Goal: Task Accomplishment & Management: Use online tool/utility

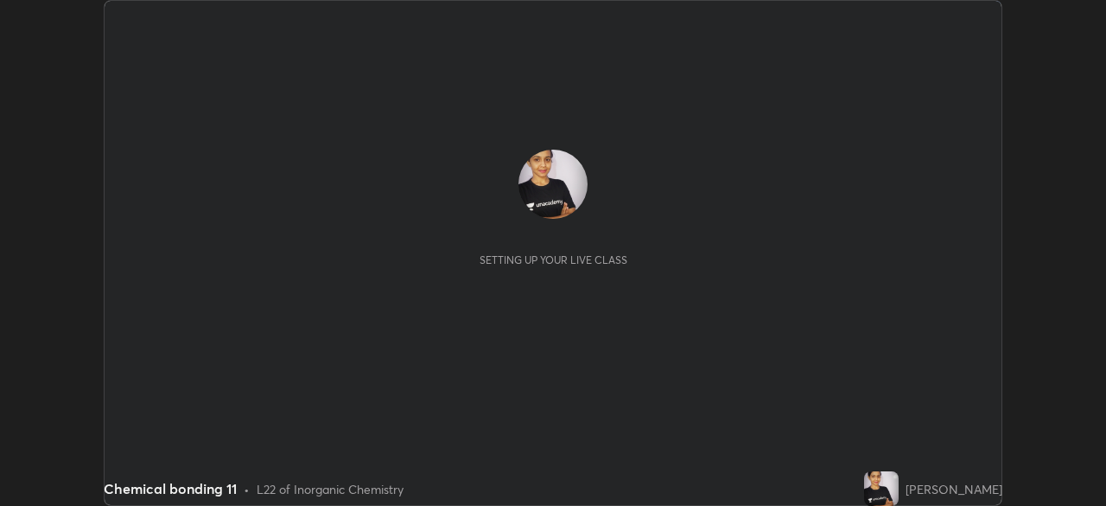
scroll to position [506, 1105]
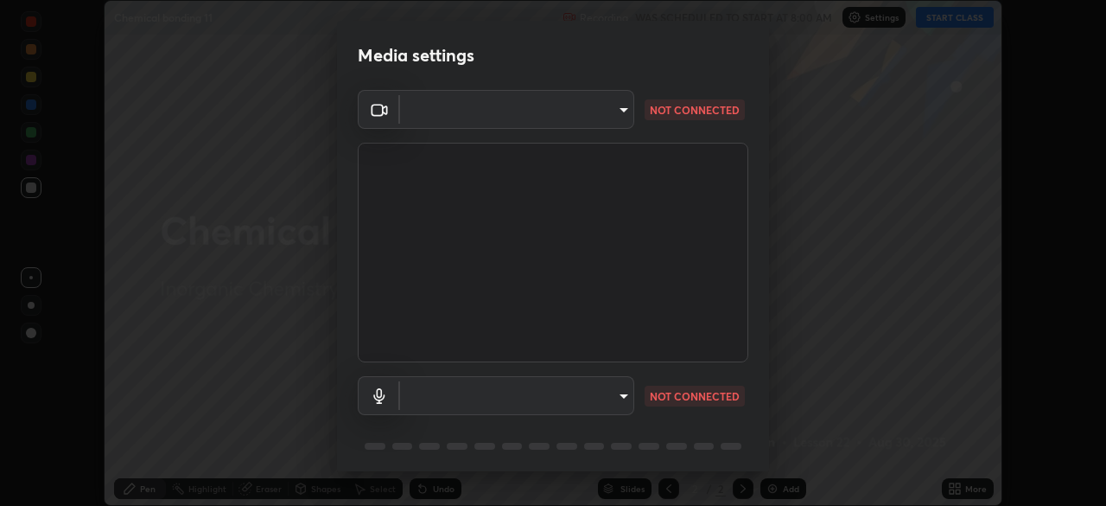
type input "be53a4907a42a79cf235aedf054a38369885e9733e272e39c89b2c863038f768"
type input "4aa6c17c4c59095239ea329d22086e40b99fea179fa3e2e59934311274ec7cea"
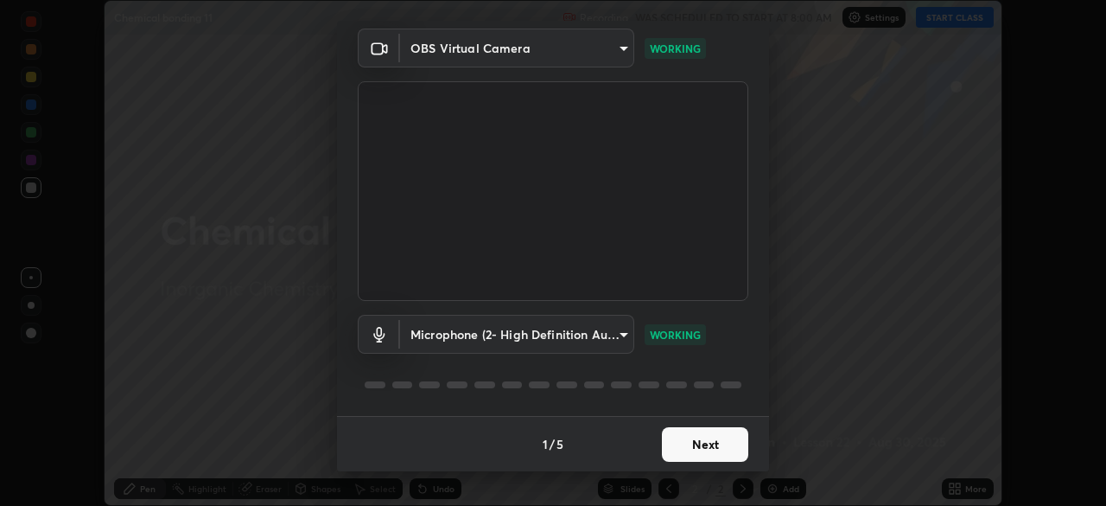
click at [694, 442] on button "Next" at bounding box center [705, 444] width 86 height 35
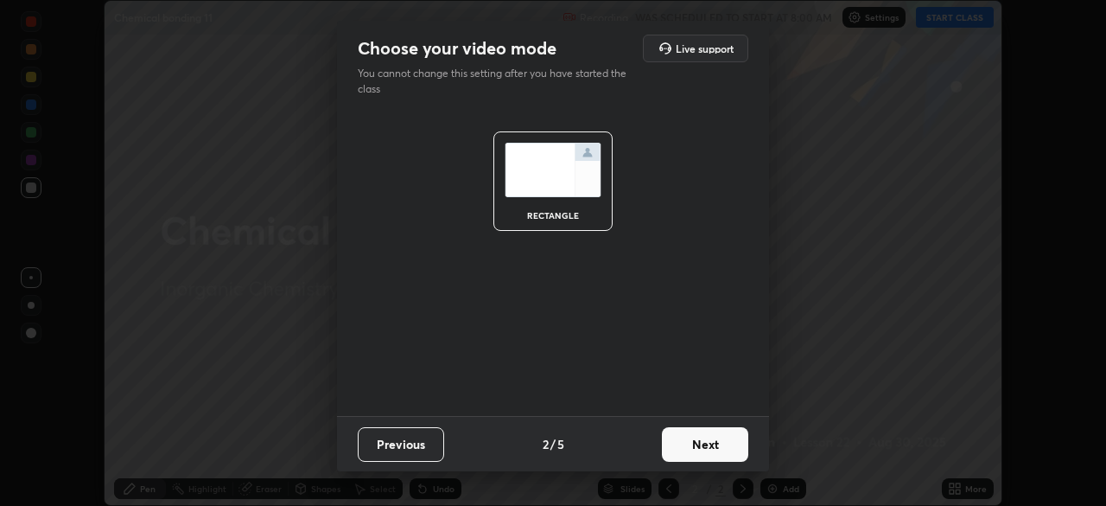
click at [694, 442] on button "Next" at bounding box center [705, 444] width 86 height 35
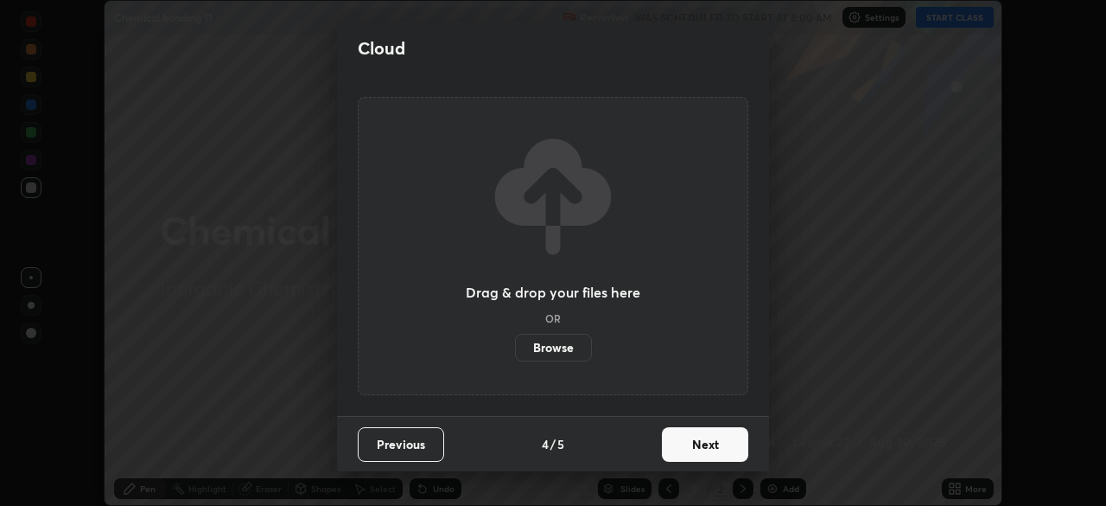
click at [692, 448] on button "Next" at bounding box center [705, 444] width 86 height 35
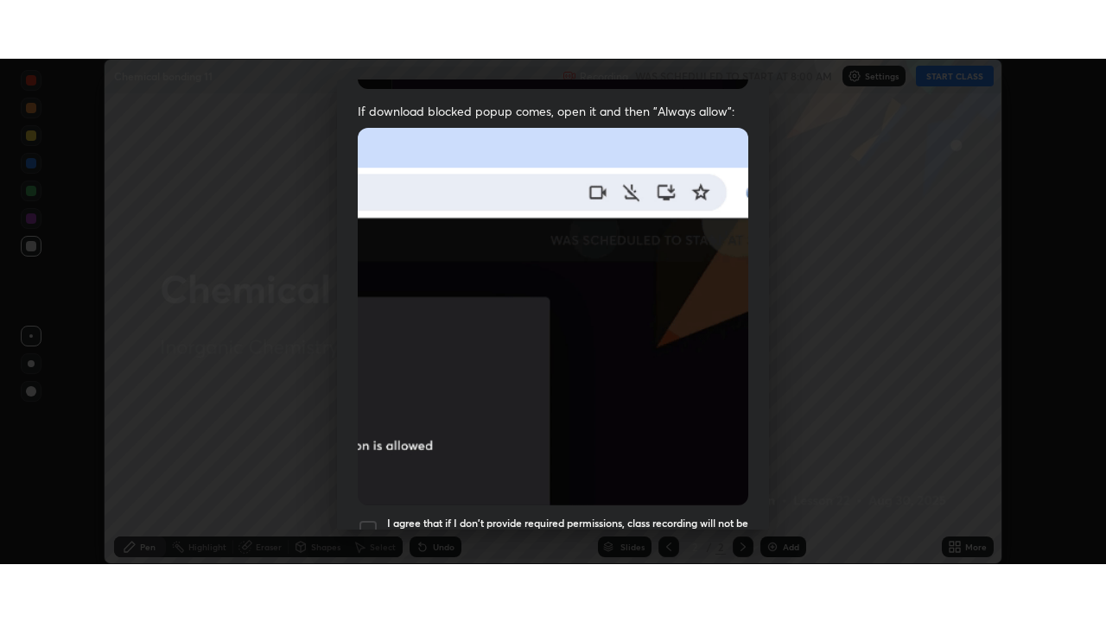
scroll to position [414, 0]
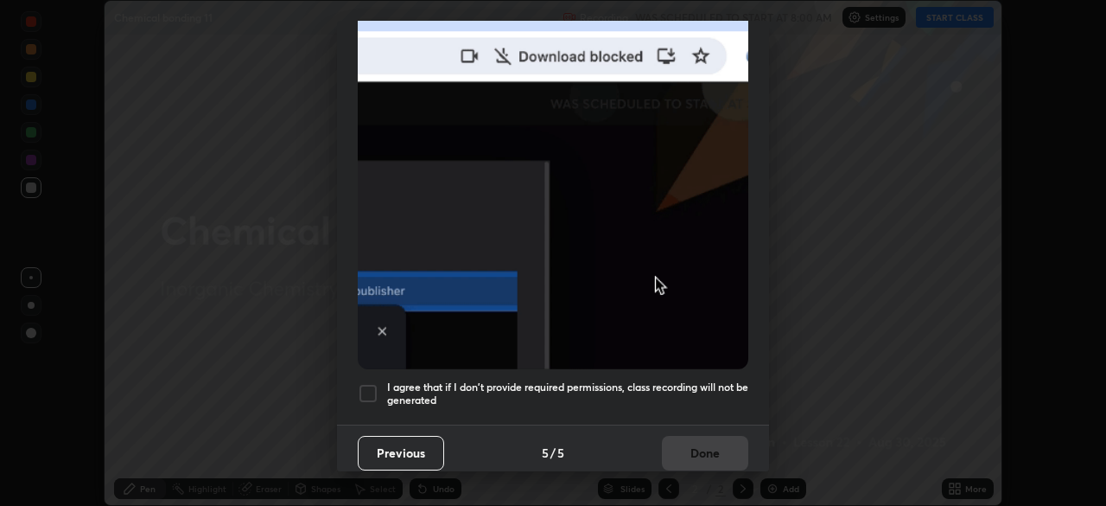
click at [372, 390] on div at bounding box center [368, 393] width 21 height 21
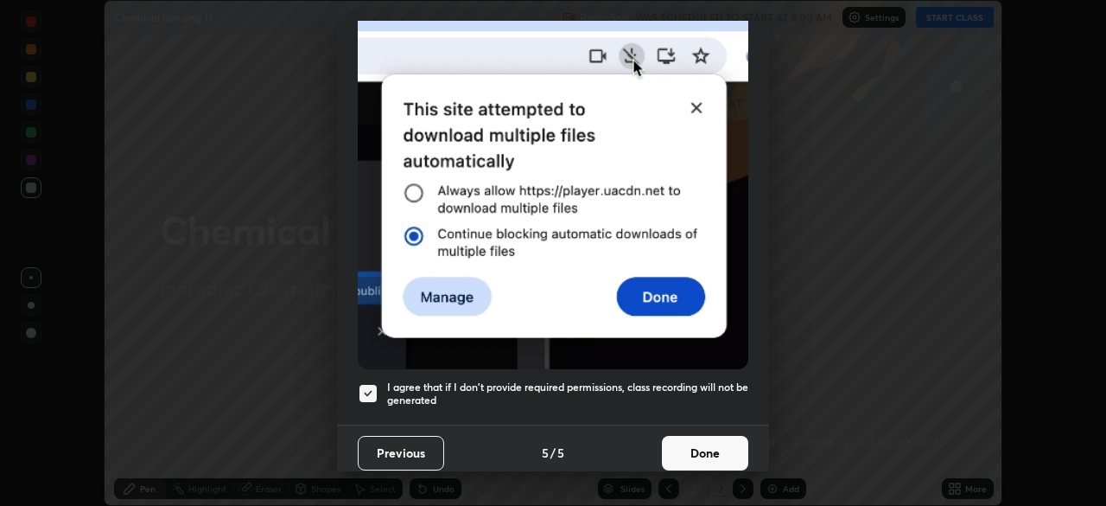
click at [701, 455] on button "Done" at bounding box center [705, 453] width 86 height 35
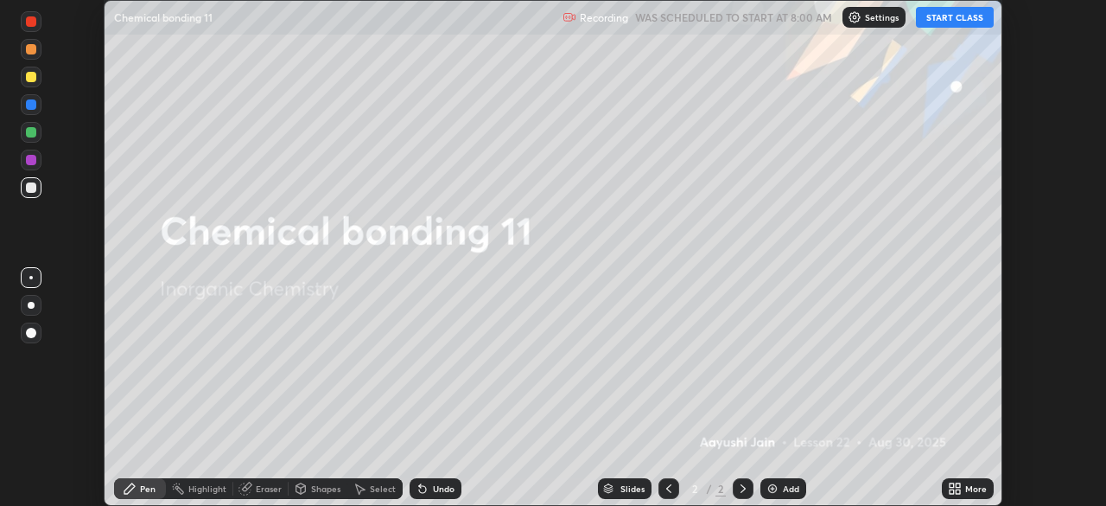
click at [938, 22] on button "START CLASS" at bounding box center [955, 17] width 78 height 21
click at [951, 485] on icon at bounding box center [952, 485] width 4 height 4
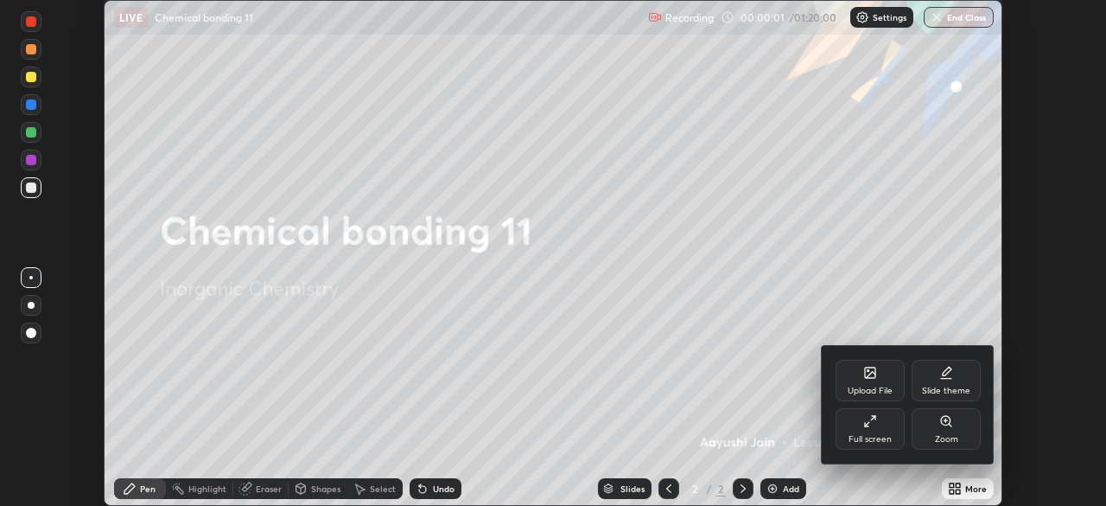
click at [894, 439] on div "Full screen" at bounding box center [870, 428] width 69 height 41
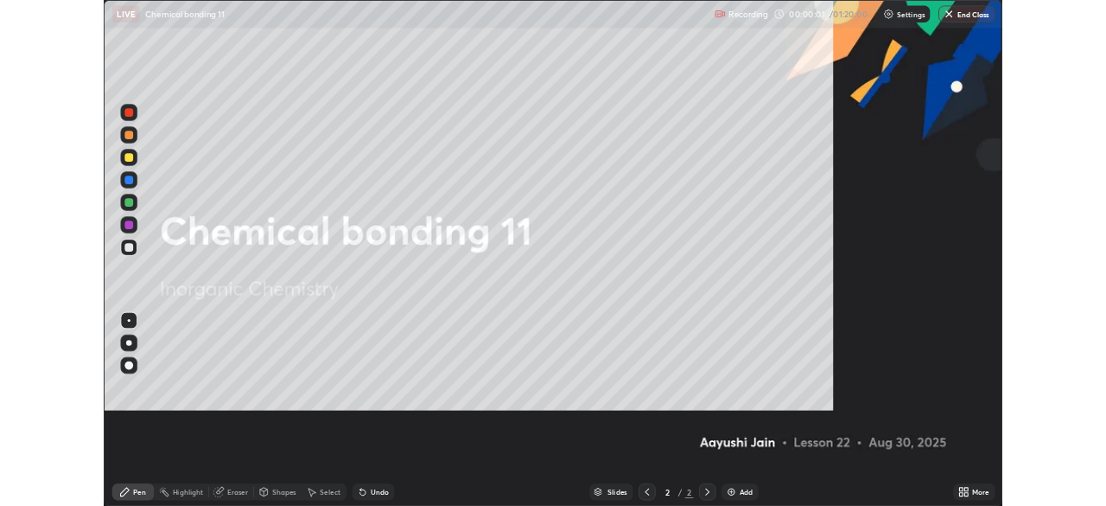
scroll to position [622, 1106]
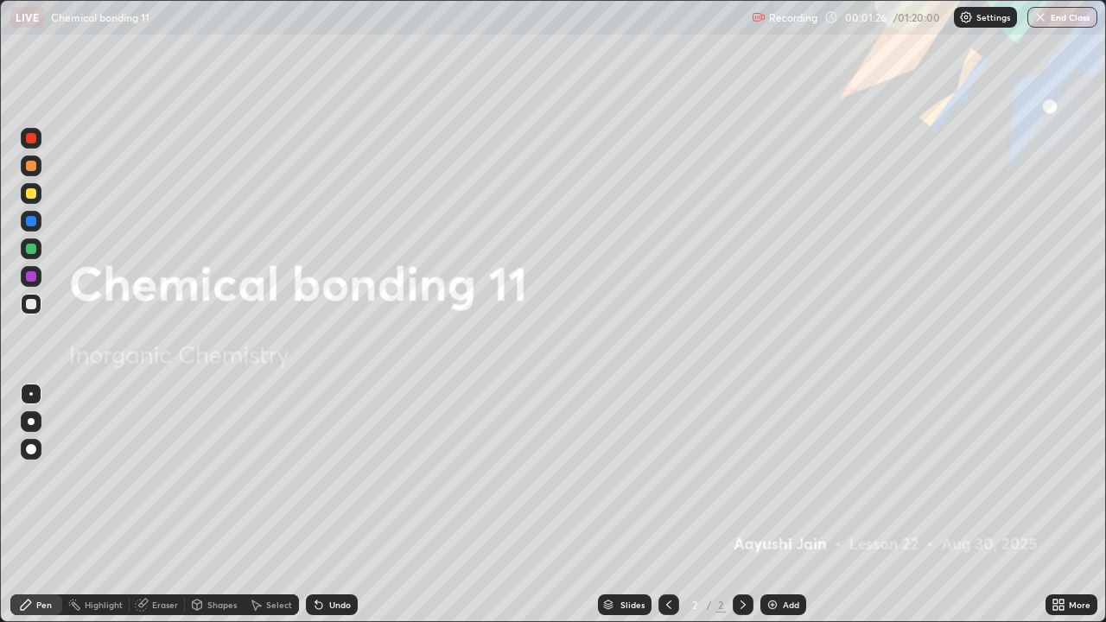
click at [783, 505] on div "Add" at bounding box center [783, 605] width 46 height 21
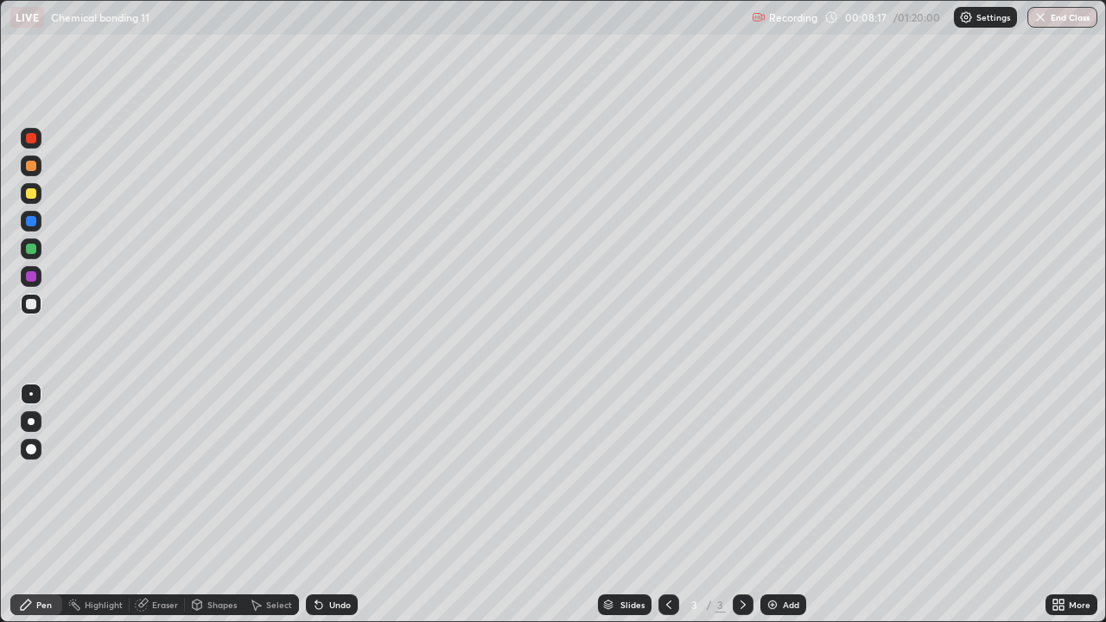
click at [31, 423] on div at bounding box center [31, 421] width 7 height 7
click at [31, 194] on div at bounding box center [31, 193] width 10 height 10
click at [776, 505] on img at bounding box center [773, 605] width 14 height 14
click at [33, 308] on div at bounding box center [31, 304] width 10 height 10
click at [40, 276] on div at bounding box center [31, 276] width 21 height 21
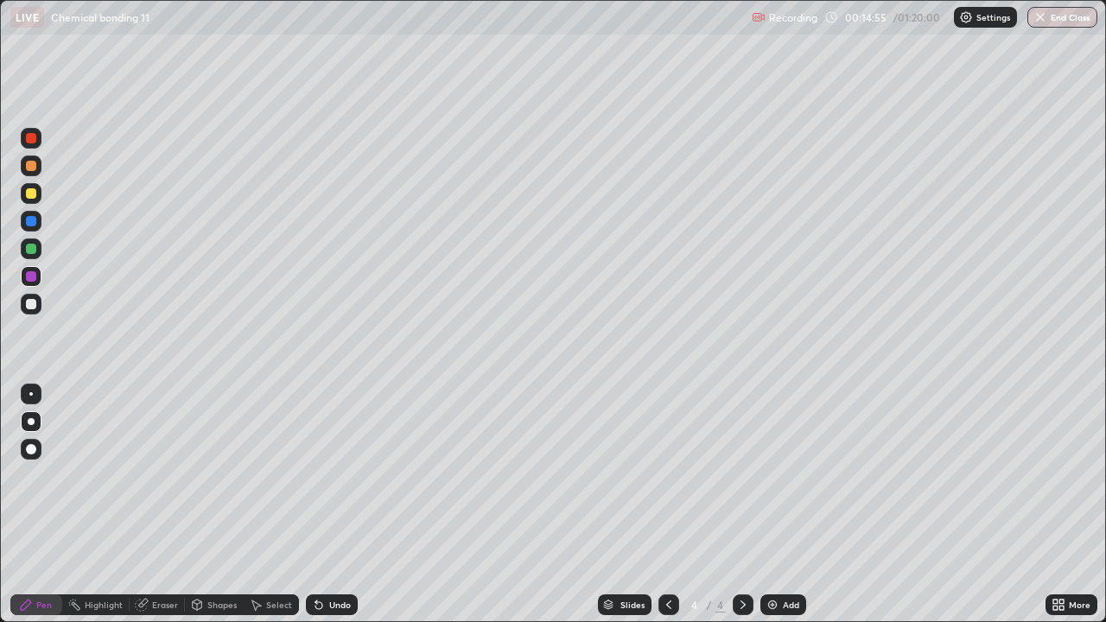
click at [39, 307] on div at bounding box center [31, 304] width 21 height 21
click at [767, 505] on img at bounding box center [773, 605] width 14 height 14
click at [31, 194] on div at bounding box center [31, 193] width 10 height 10
click at [34, 306] on div at bounding box center [31, 304] width 10 height 10
click at [773, 505] on img at bounding box center [773, 605] width 14 height 14
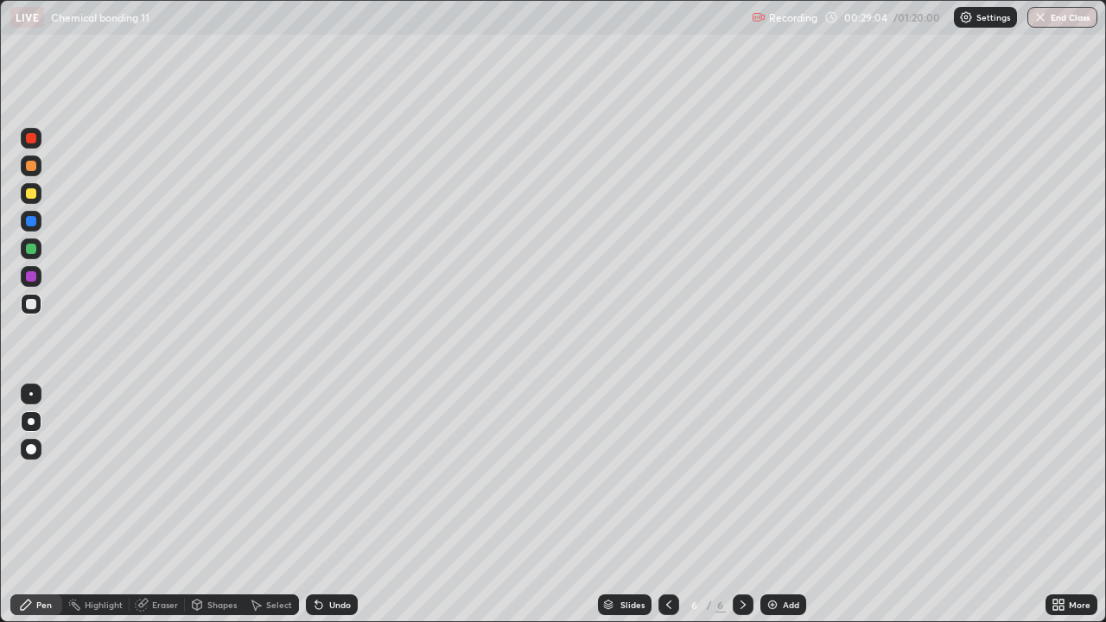
click at [169, 505] on div "Eraser" at bounding box center [165, 605] width 26 height 9
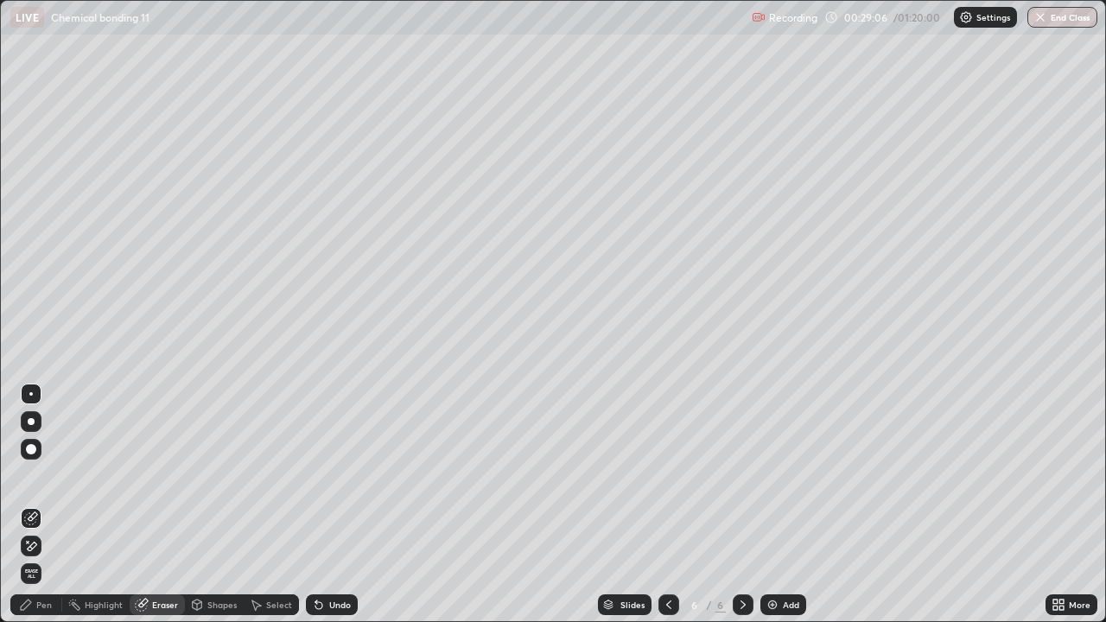
click at [50, 505] on div "Pen" at bounding box center [44, 605] width 16 height 9
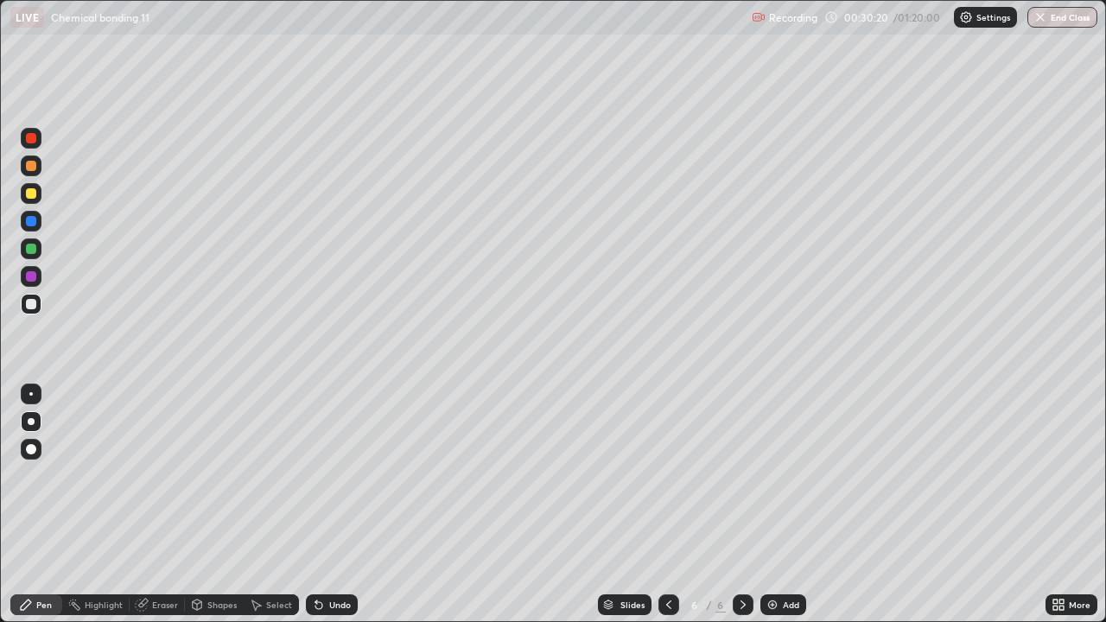
click at [667, 505] on icon at bounding box center [669, 605] width 14 height 14
click at [741, 505] on icon at bounding box center [743, 605] width 14 height 14
click at [784, 505] on div "Add" at bounding box center [791, 605] width 16 height 9
click at [669, 505] on icon at bounding box center [669, 605] width 14 height 14
click at [741, 505] on icon at bounding box center [743, 605] width 14 height 14
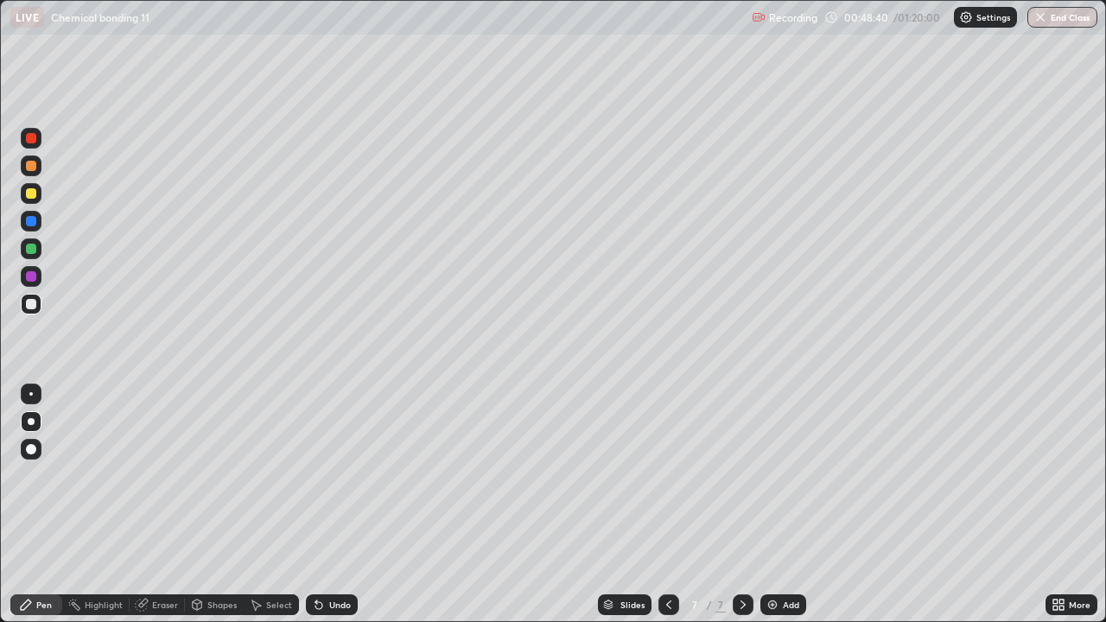
click at [786, 505] on div "Add" at bounding box center [791, 605] width 16 height 9
click at [32, 195] on div at bounding box center [31, 193] width 10 height 10
click at [207, 505] on div "Shapes" at bounding box center [221, 605] width 29 height 9
click at [48, 505] on div "Pen" at bounding box center [44, 605] width 16 height 9
click at [143, 505] on icon at bounding box center [143, 603] width 10 height 9
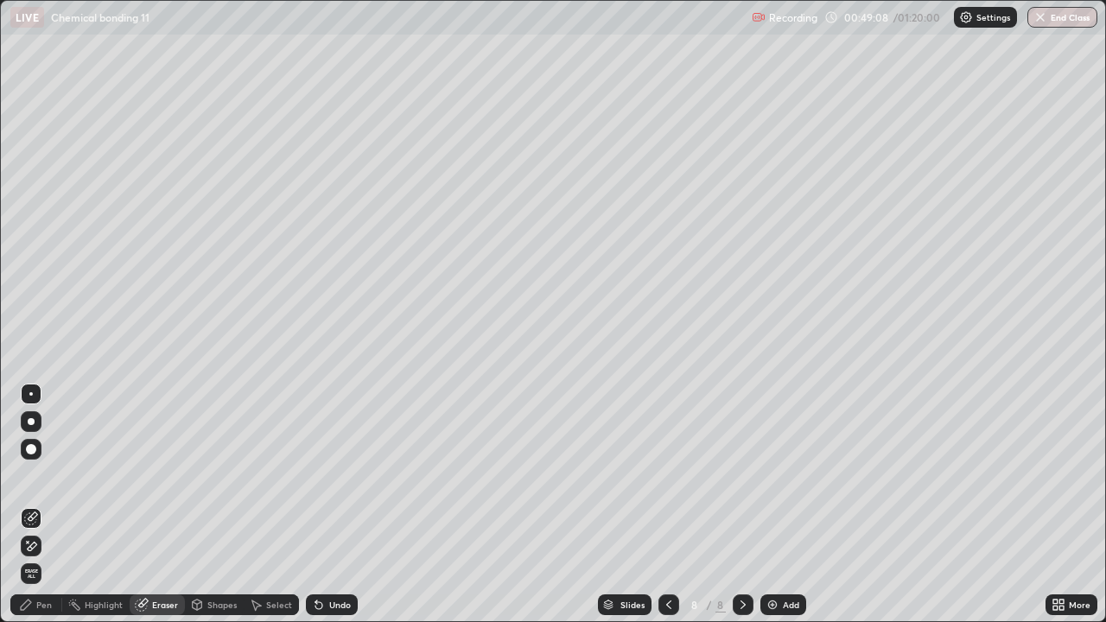
click at [44, 505] on div "Pen" at bounding box center [44, 605] width 16 height 9
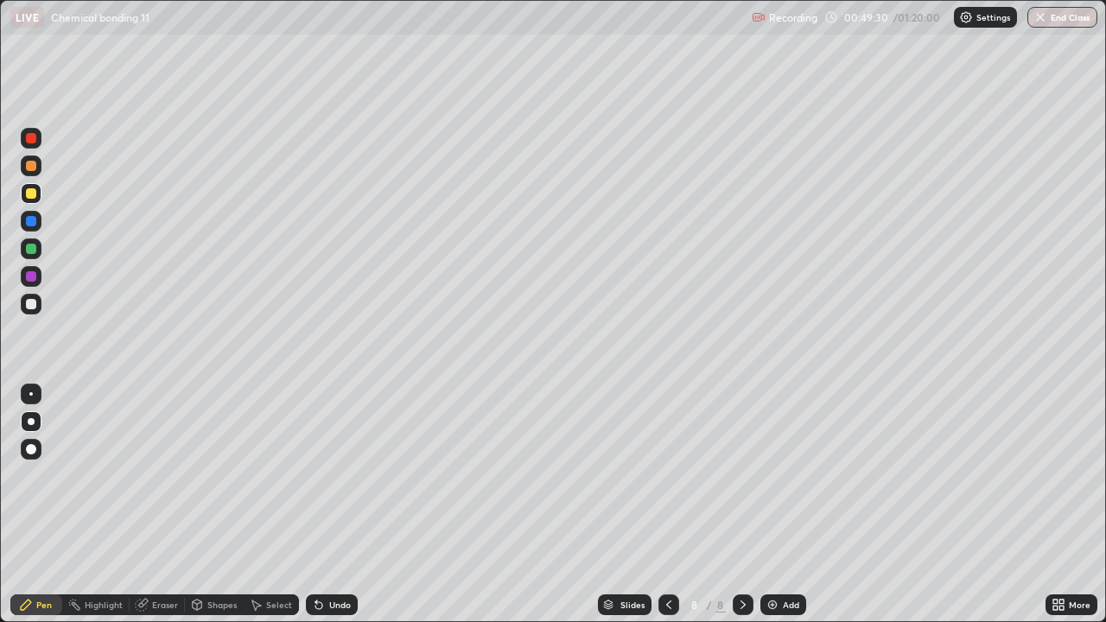
click at [167, 505] on div "Eraser" at bounding box center [165, 605] width 26 height 9
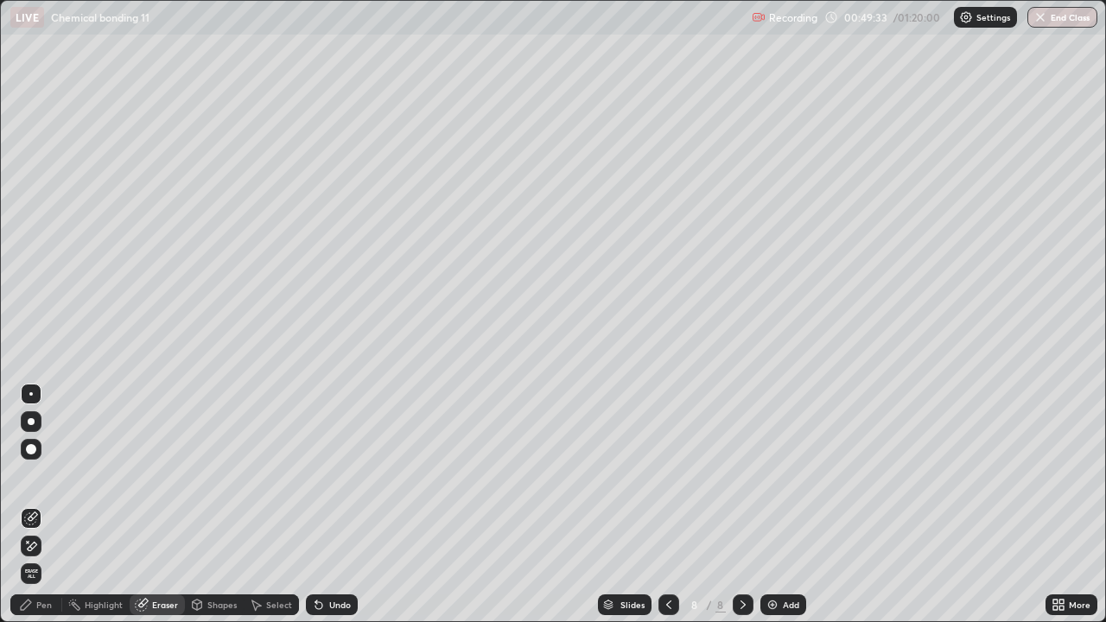
click at [43, 505] on div "Pen" at bounding box center [44, 605] width 16 height 9
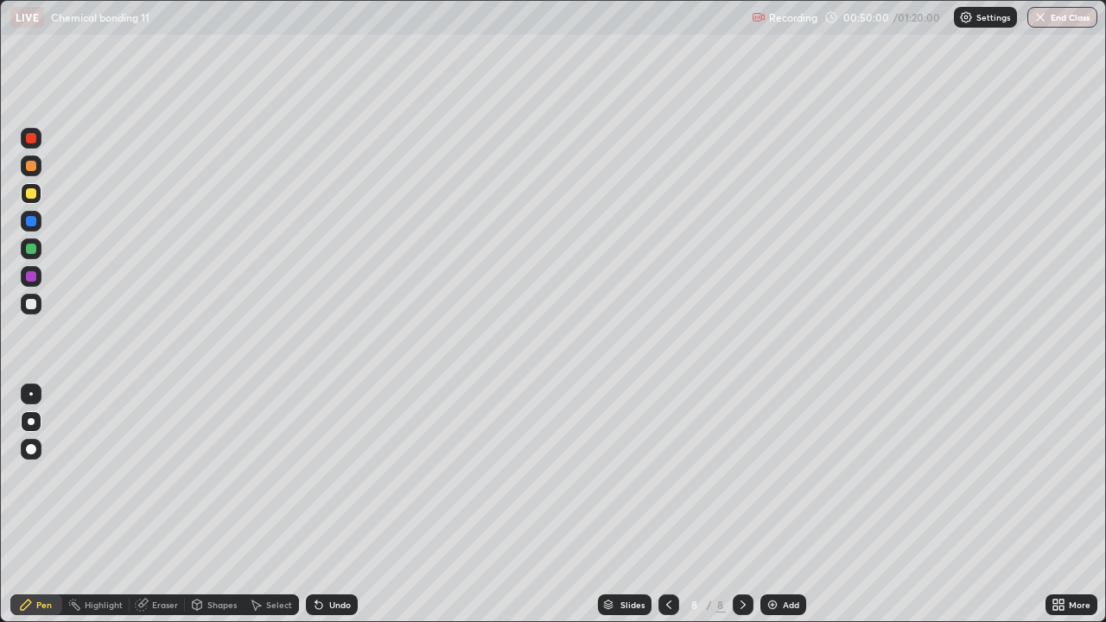
click at [219, 505] on div "Shapes" at bounding box center [221, 605] width 29 height 9
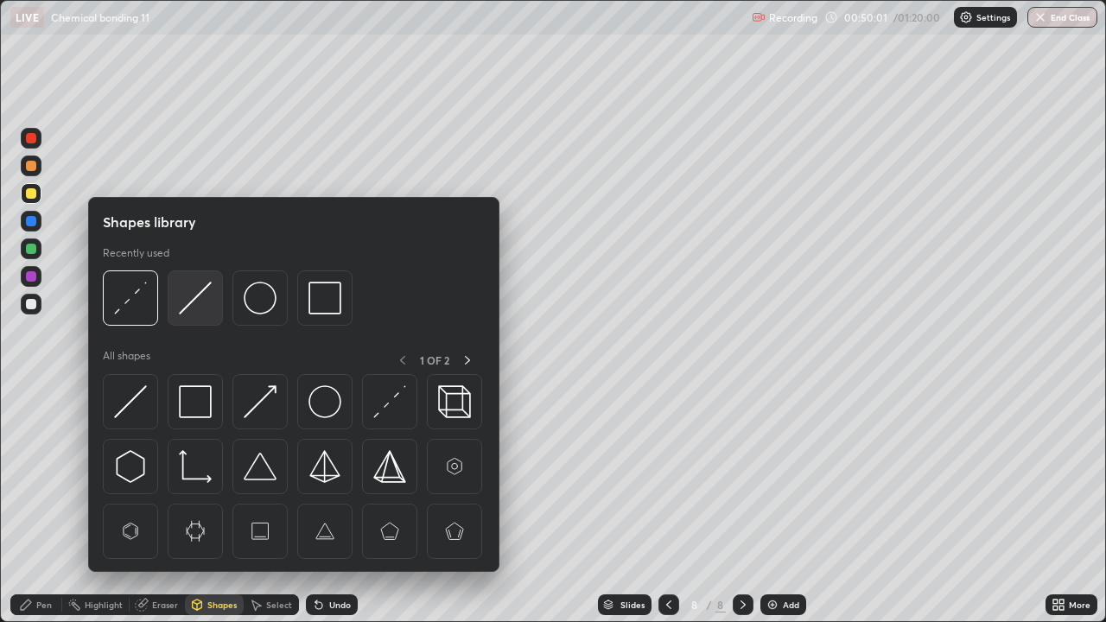
click at [194, 306] on img at bounding box center [195, 298] width 33 height 33
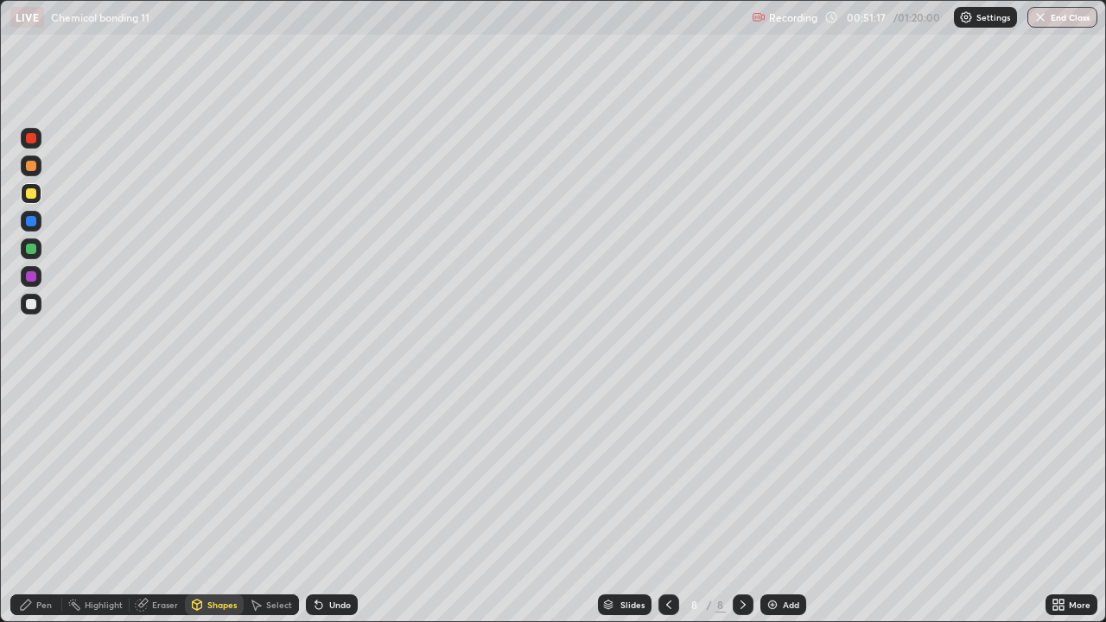
click at [53, 505] on div "Pen" at bounding box center [36, 605] width 52 height 21
click at [24, 305] on div at bounding box center [31, 304] width 21 height 21
click at [163, 505] on div "Eraser" at bounding box center [165, 605] width 26 height 9
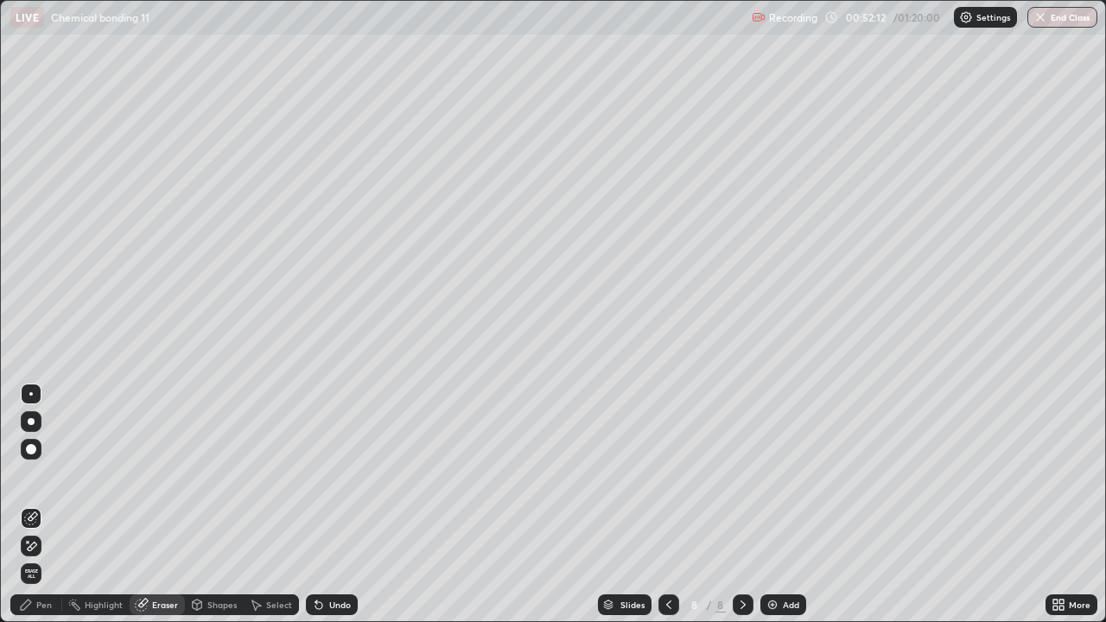
click at [37, 505] on div "Pen" at bounding box center [44, 605] width 16 height 9
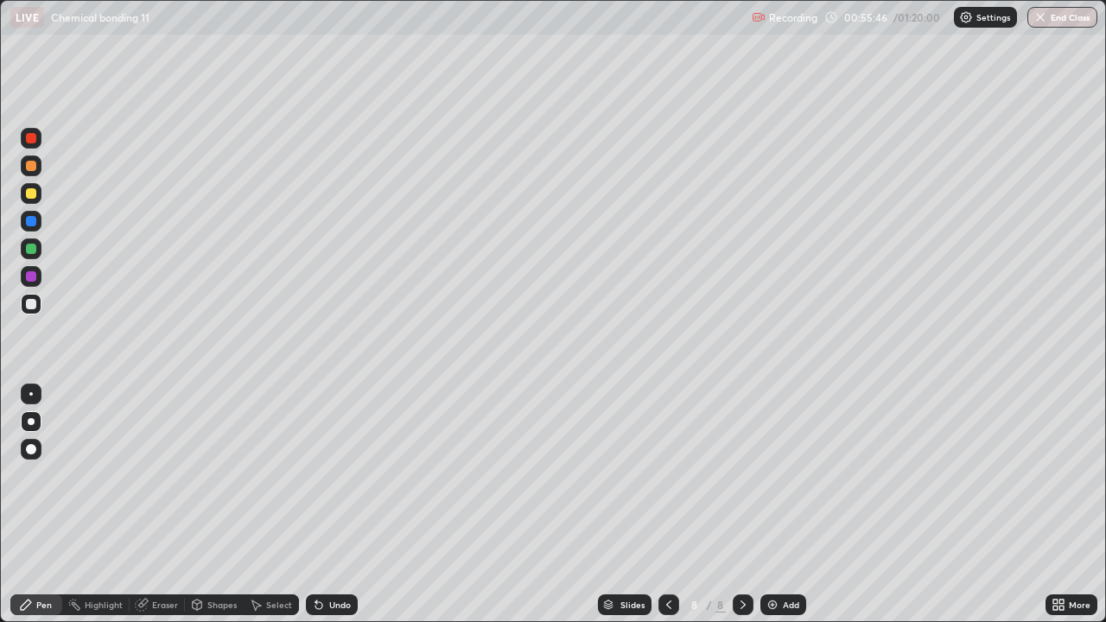
click at [157, 505] on div "Eraser" at bounding box center [165, 605] width 26 height 9
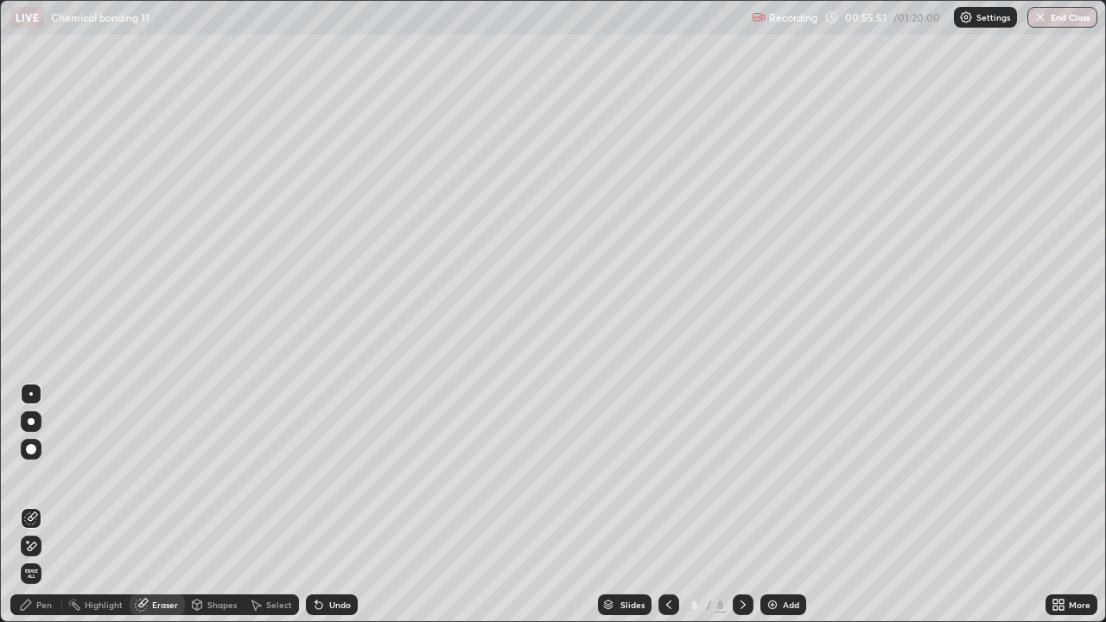
click at [38, 505] on div "Pen" at bounding box center [44, 605] width 16 height 9
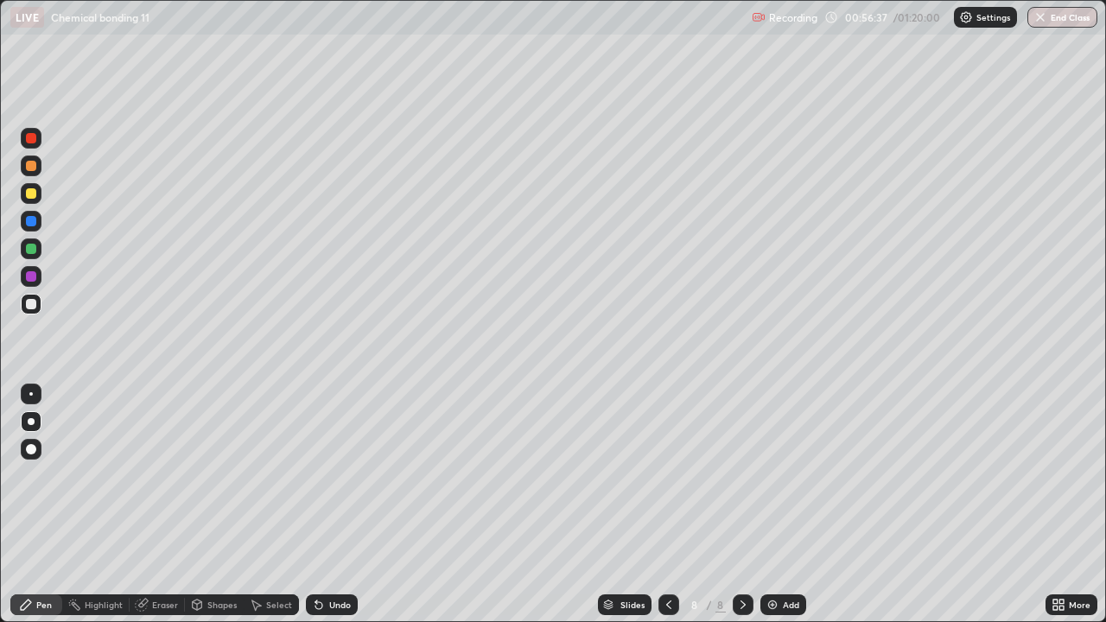
click at [39, 280] on div at bounding box center [31, 276] width 21 height 21
click at [787, 505] on div "Add" at bounding box center [791, 605] width 16 height 9
click at [667, 505] on icon at bounding box center [669, 605] width 14 height 14
click at [741, 505] on icon at bounding box center [743, 605] width 14 height 14
click at [210, 505] on div "Shapes" at bounding box center [221, 605] width 29 height 9
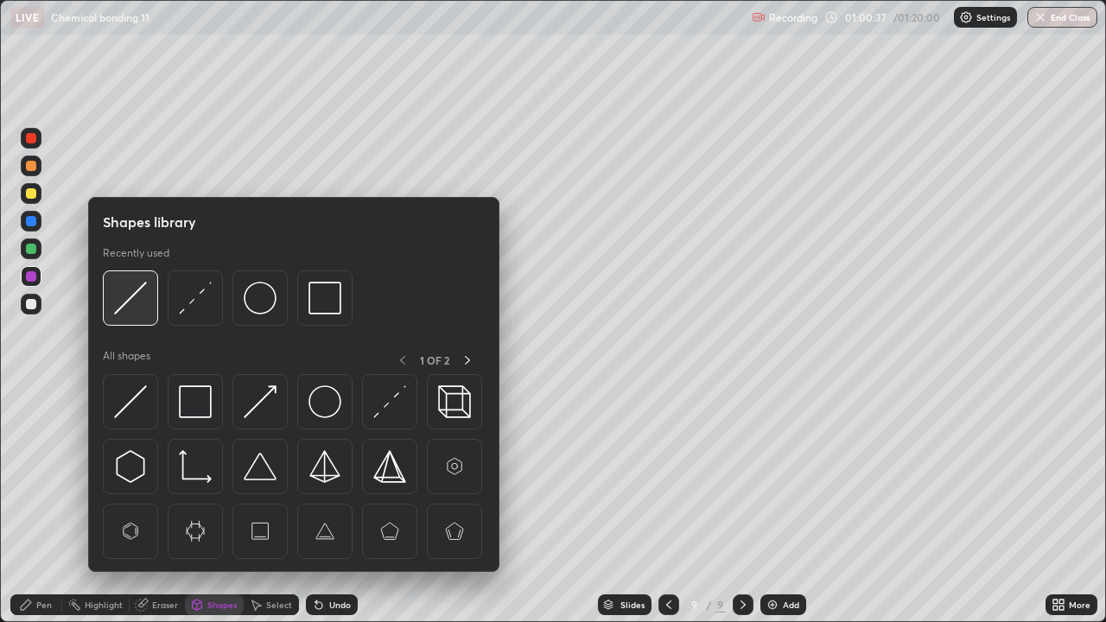
click at [135, 312] on img at bounding box center [130, 298] width 33 height 33
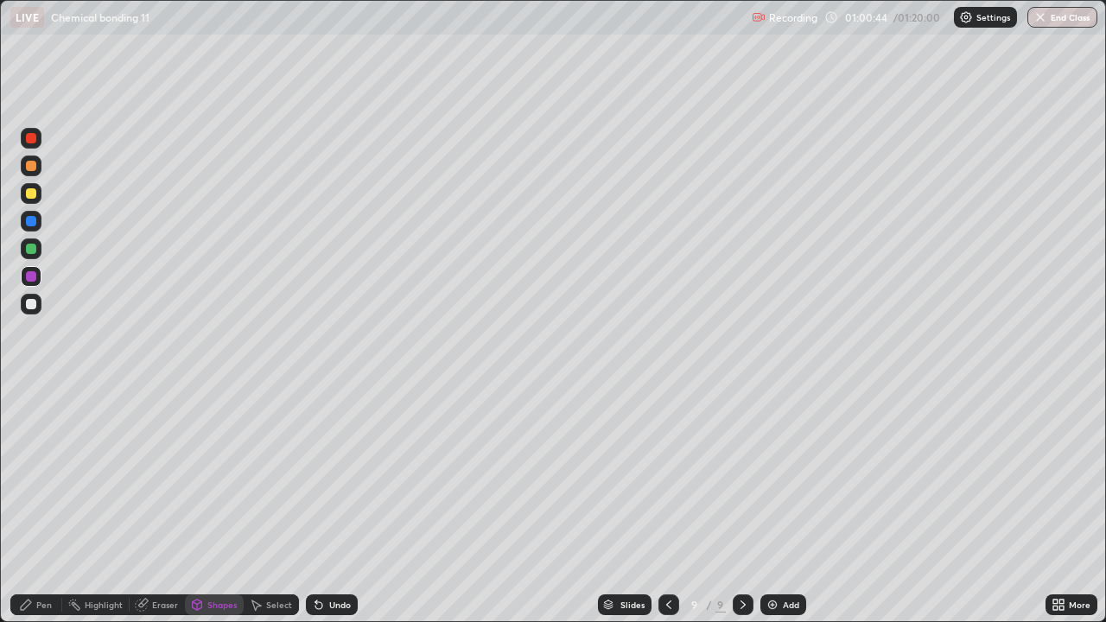
click at [47, 505] on div "Pen" at bounding box center [44, 605] width 16 height 9
click at [217, 505] on div "Shapes" at bounding box center [221, 605] width 29 height 9
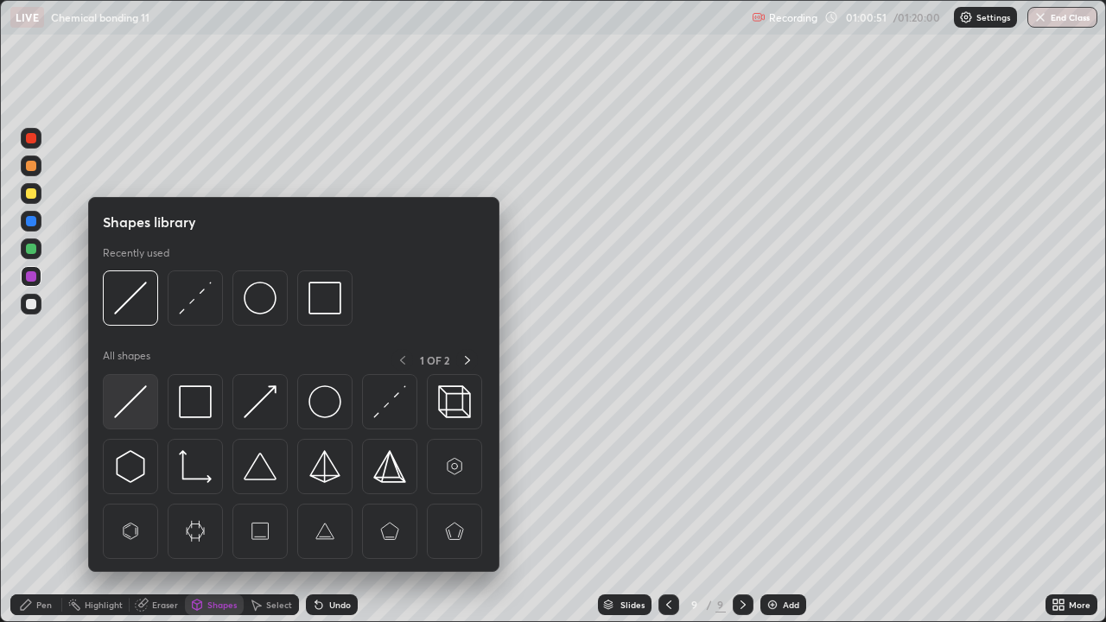
click at [137, 388] on img at bounding box center [130, 401] width 33 height 33
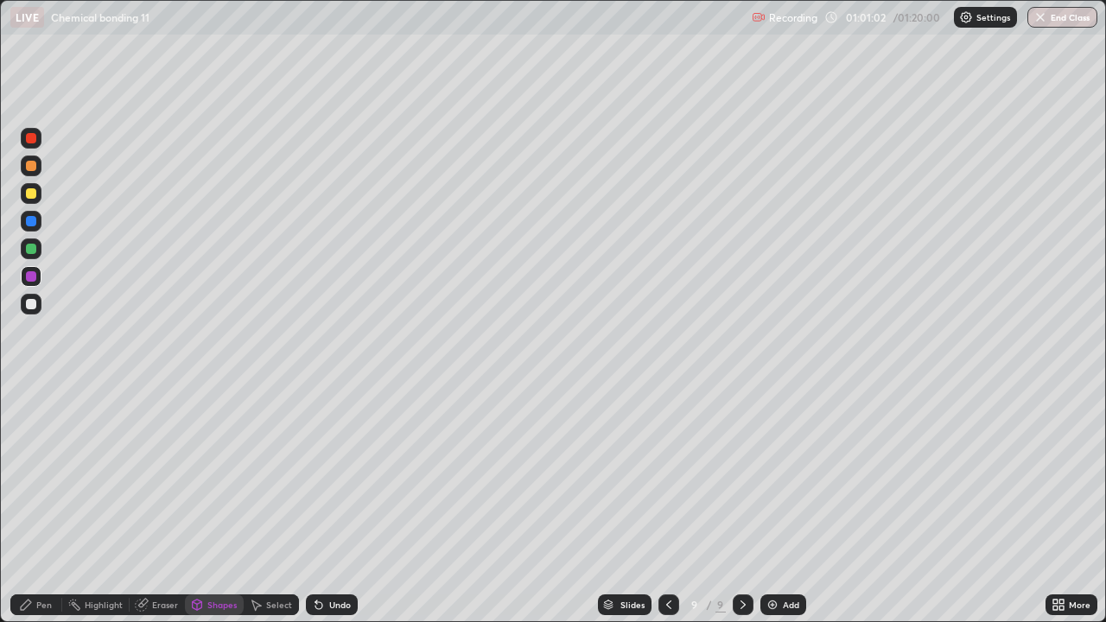
click at [667, 505] on icon at bounding box center [669, 605] width 14 height 14
click at [741, 505] on icon at bounding box center [743, 605] width 14 height 14
click at [667, 505] on icon at bounding box center [669, 605] width 14 height 14
click at [741, 505] on icon at bounding box center [743, 605] width 14 height 14
click at [27, 505] on icon at bounding box center [26, 605] width 14 height 14
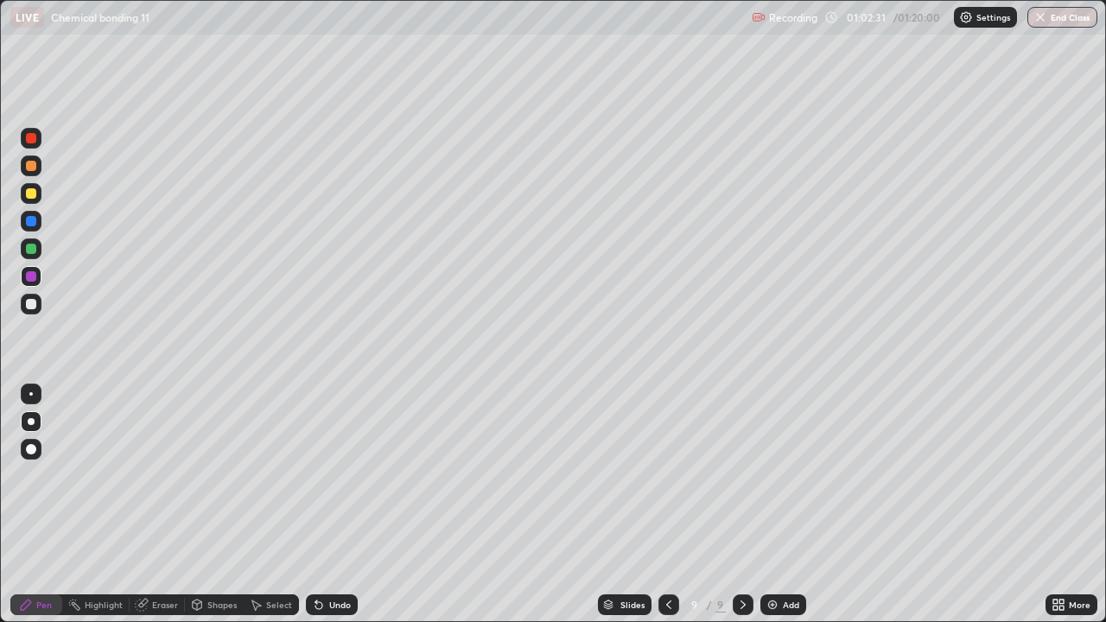
click at [37, 309] on div at bounding box center [31, 304] width 21 height 21
click at [665, 505] on icon at bounding box center [669, 605] width 14 height 14
click at [741, 505] on icon at bounding box center [743, 605] width 14 height 14
click at [23, 307] on div at bounding box center [31, 304] width 21 height 21
click at [669, 505] on icon at bounding box center [669, 605] width 14 height 14
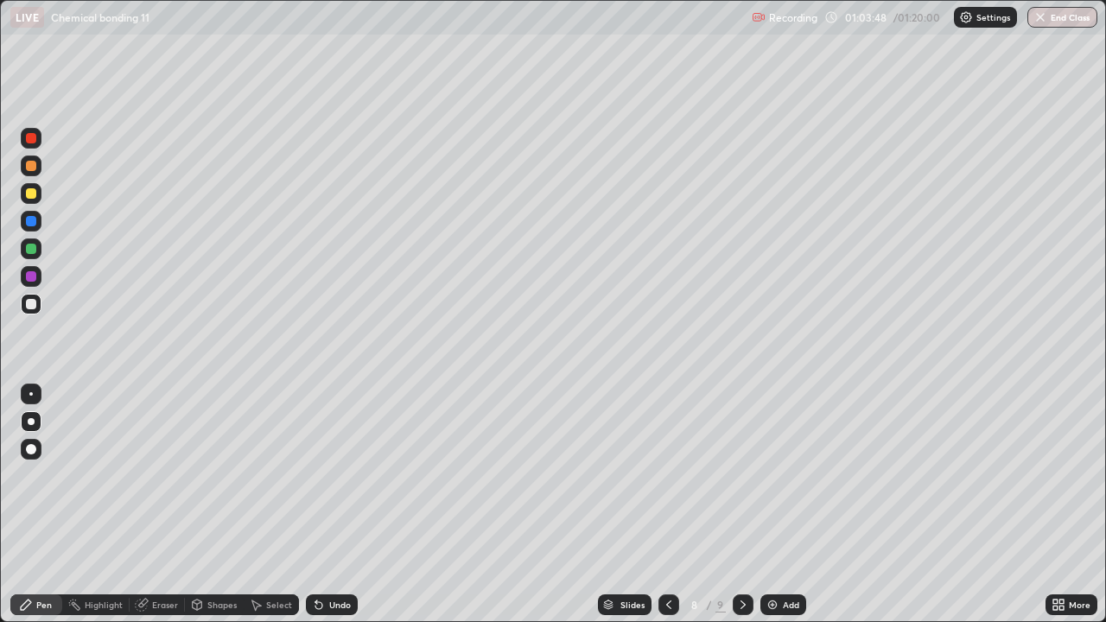
click at [747, 505] on div at bounding box center [743, 605] width 21 height 21
click at [658, 505] on div at bounding box center [668, 605] width 21 height 35
click at [745, 505] on icon at bounding box center [743, 605] width 14 height 14
click at [315, 505] on icon at bounding box center [316, 602] width 2 height 2
click at [1053, 21] on button "End Class" at bounding box center [1062, 17] width 70 height 21
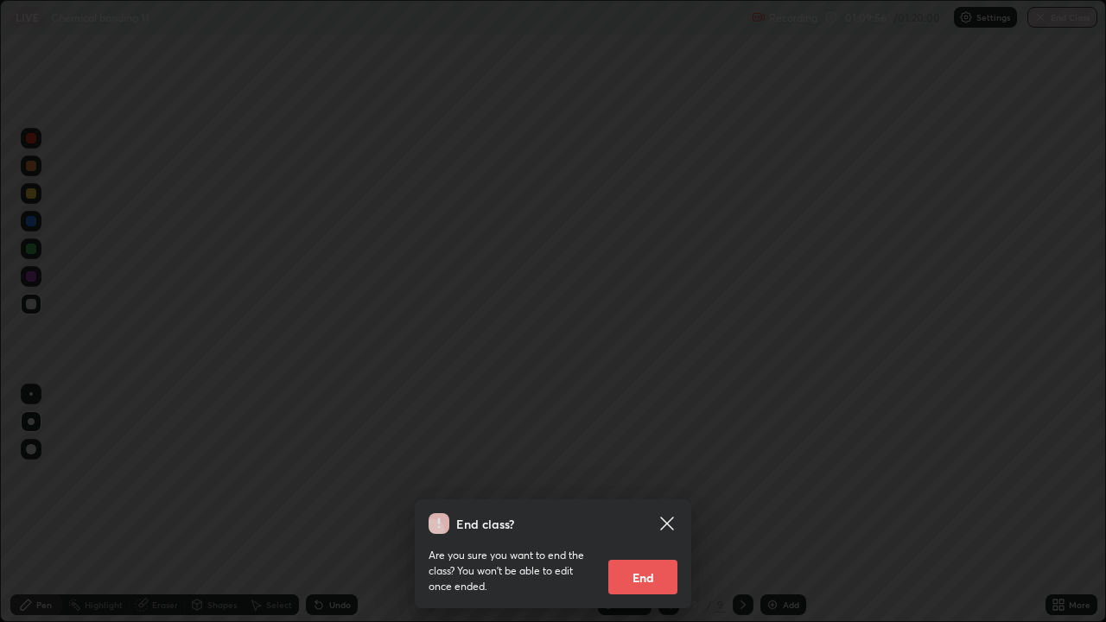
click at [657, 505] on button "End" at bounding box center [642, 577] width 69 height 35
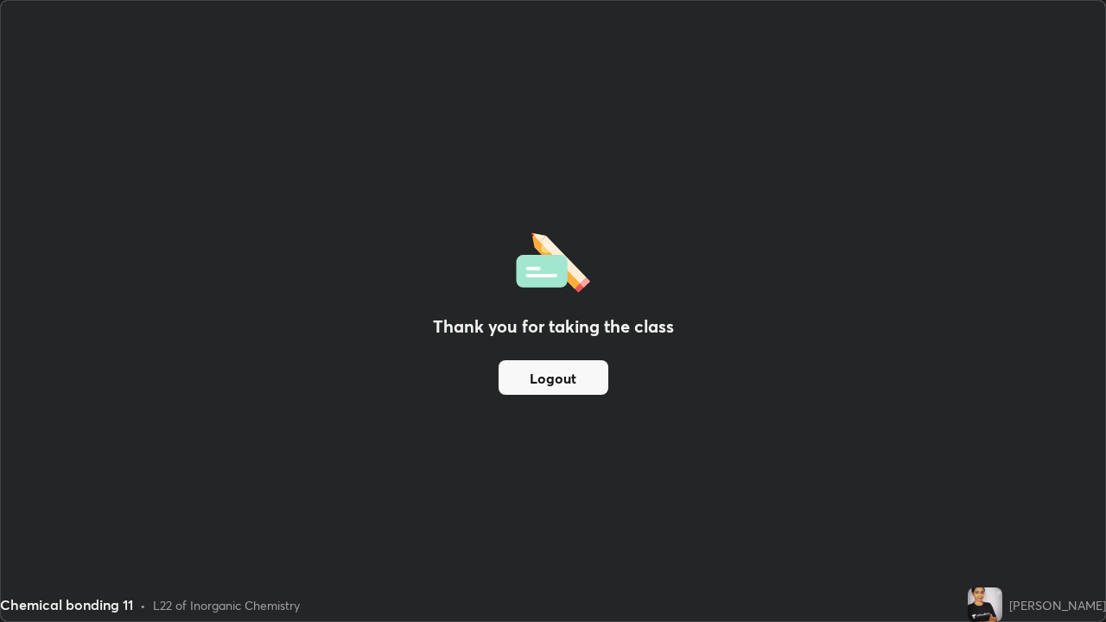
click at [548, 374] on button "Logout" at bounding box center [554, 377] width 110 height 35
click at [564, 374] on button "Logout" at bounding box center [554, 377] width 110 height 35
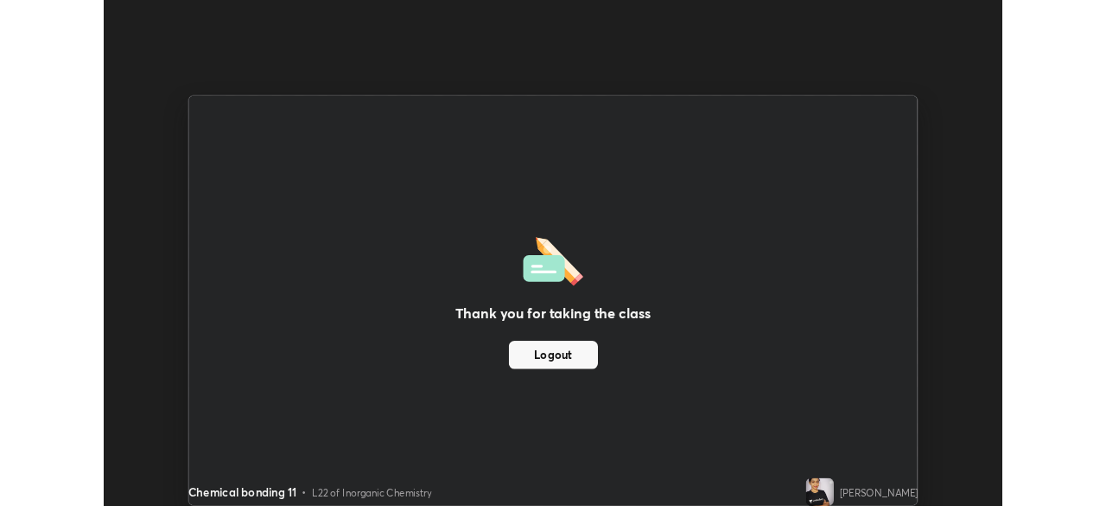
scroll to position [85910, 85309]
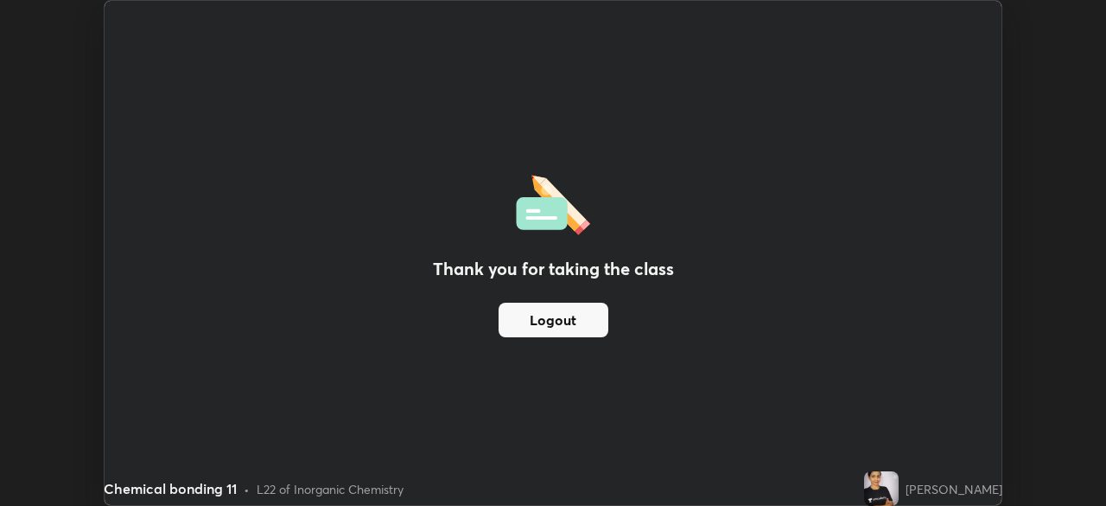
click at [542, 304] on button "Logout" at bounding box center [554, 319] width 110 height 35
click at [542, 315] on button "Logout" at bounding box center [554, 319] width 110 height 35
click at [538, 322] on button "Logout" at bounding box center [554, 319] width 110 height 35
click at [534, 324] on button "Logout" at bounding box center [554, 319] width 110 height 35
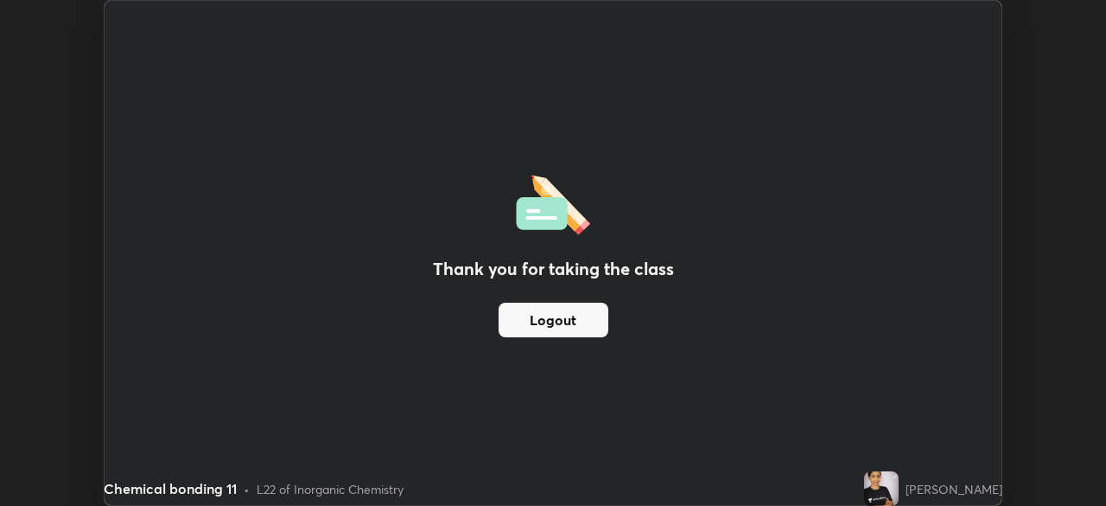
click at [534, 326] on button "Logout" at bounding box center [554, 319] width 110 height 35
click at [533, 328] on button "Logout" at bounding box center [554, 319] width 110 height 35
click at [535, 329] on button "Logout" at bounding box center [554, 319] width 110 height 35
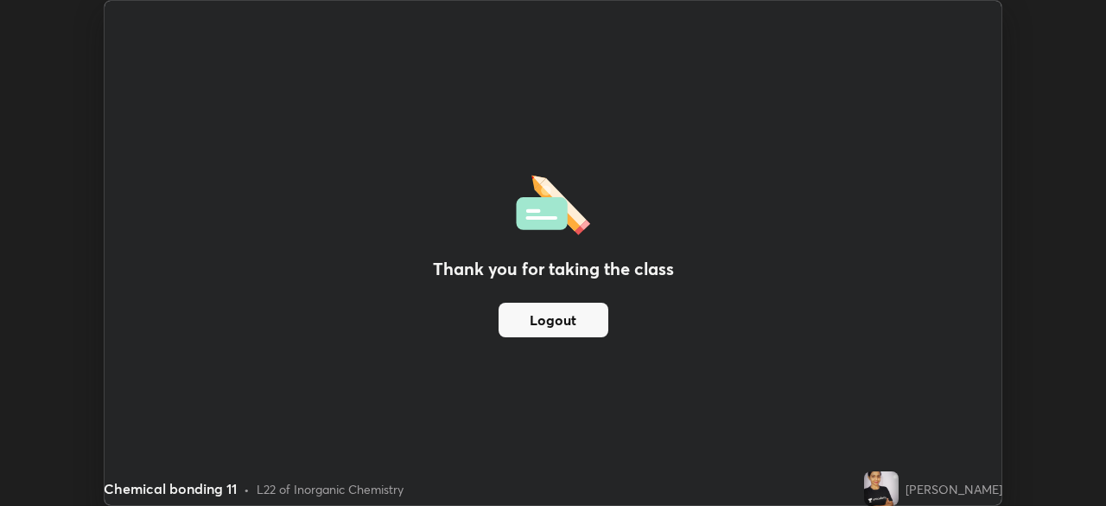
click at [535, 329] on button "Logout" at bounding box center [554, 319] width 110 height 35
click at [531, 326] on button "Logout" at bounding box center [554, 319] width 110 height 35
click at [527, 326] on button "Logout" at bounding box center [554, 319] width 110 height 35
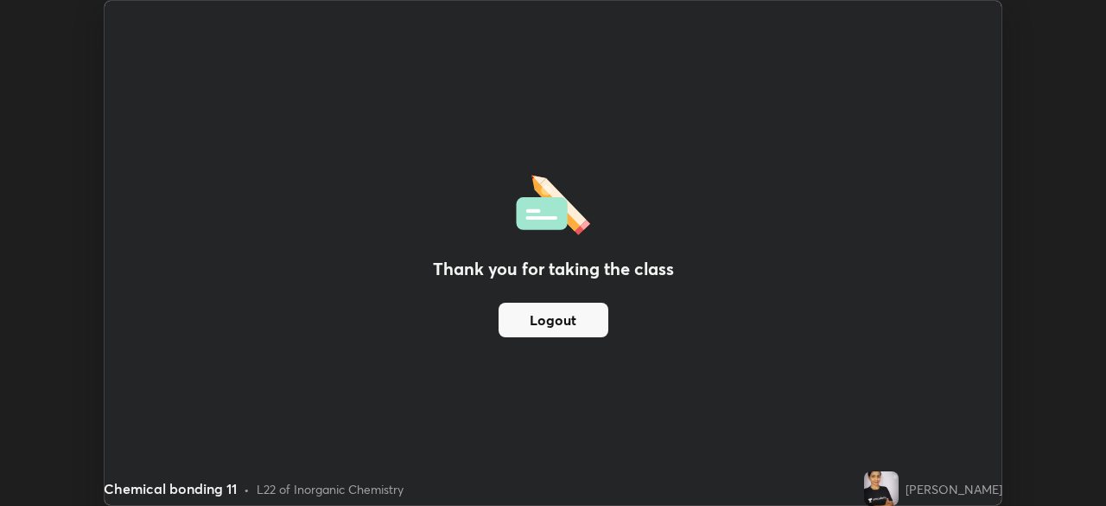
click at [525, 324] on button "Logout" at bounding box center [554, 319] width 110 height 35
click at [521, 327] on button "Logout" at bounding box center [554, 319] width 110 height 35
click at [518, 326] on button "Logout" at bounding box center [554, 319] width 110 height 35
